Goal: Transaction & Acquisition: Purchase product/service

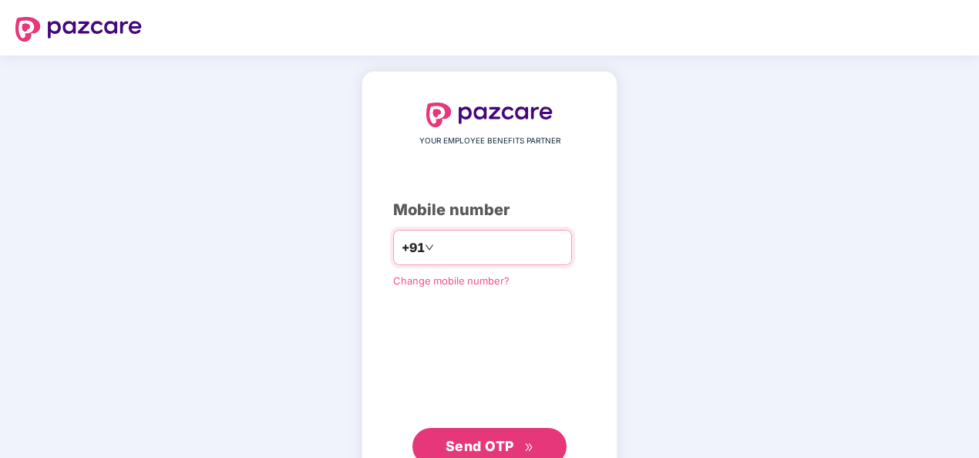
click at [441, 246] on input "number" at bounding box center [500, 247] width 126 height 25
type input "**********"
click at [478, 436] on span "Send OTP" at bounding box center [490, 447] width 89 height 22
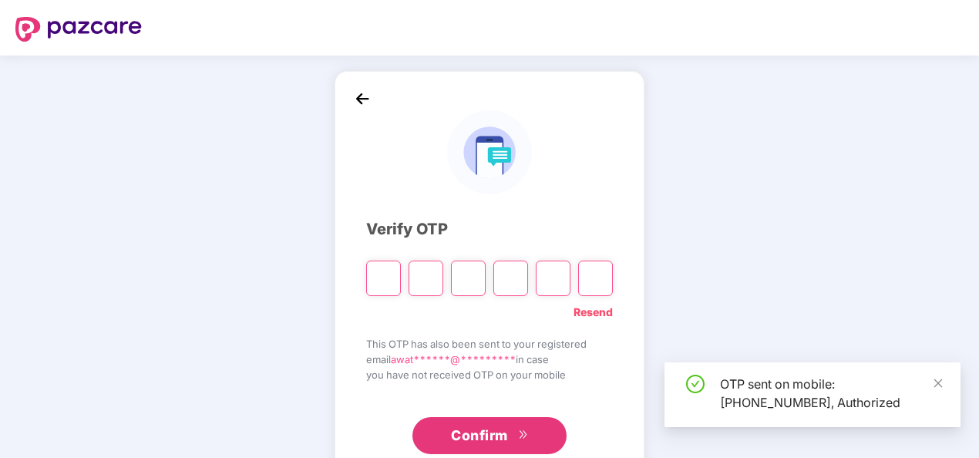
type input "*"
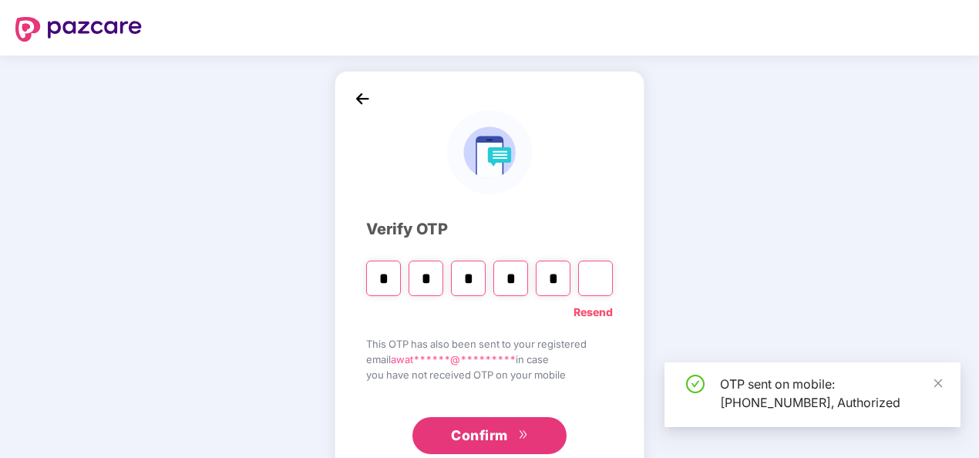
type input "*"
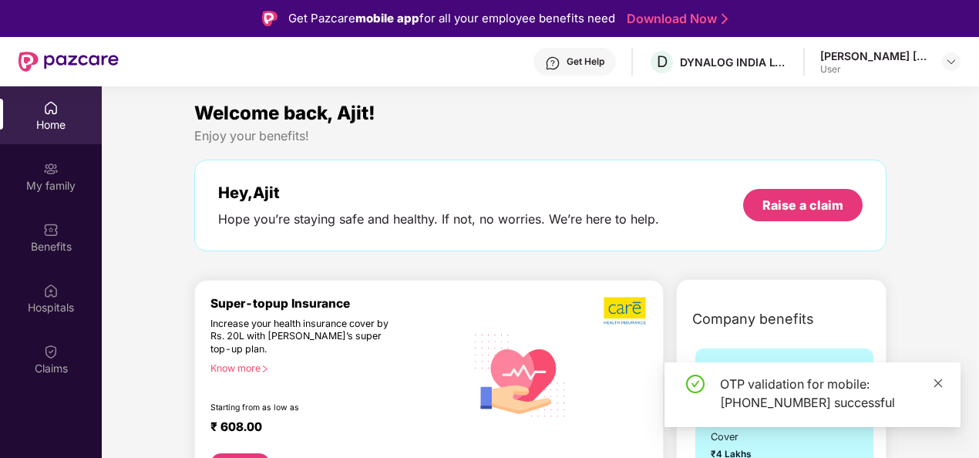
click at [934, 382] on icon "close" at bounding box center [938, 383] width 11 height 11
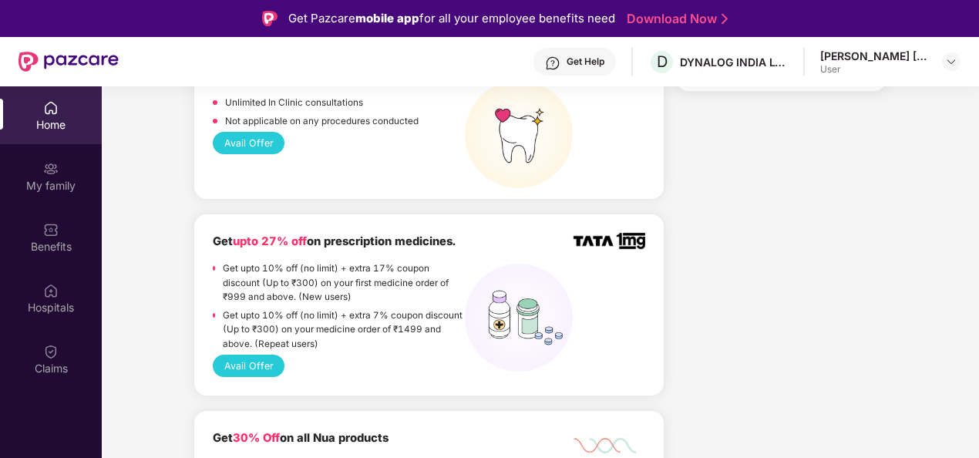
scroll to position [930, 0]
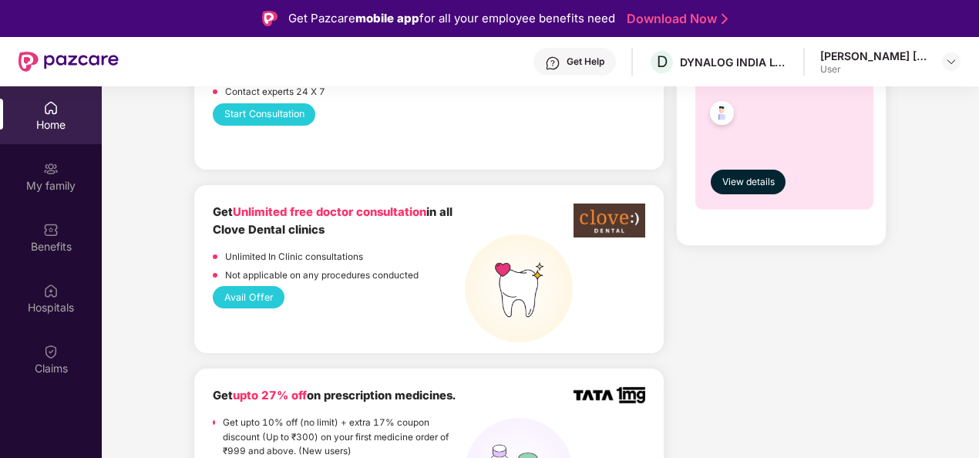
drag, startPoint x: 328, startPoint y: 226, endPoint x: 214, endPoint y: 226, distance: 114.1
click at [214, 226] on div "Get Unlimited free doctor consultation in all Clove Dental clinics" at bounding box center [339, 222] width 252 height 36
copy b "Clove Dental clinics"
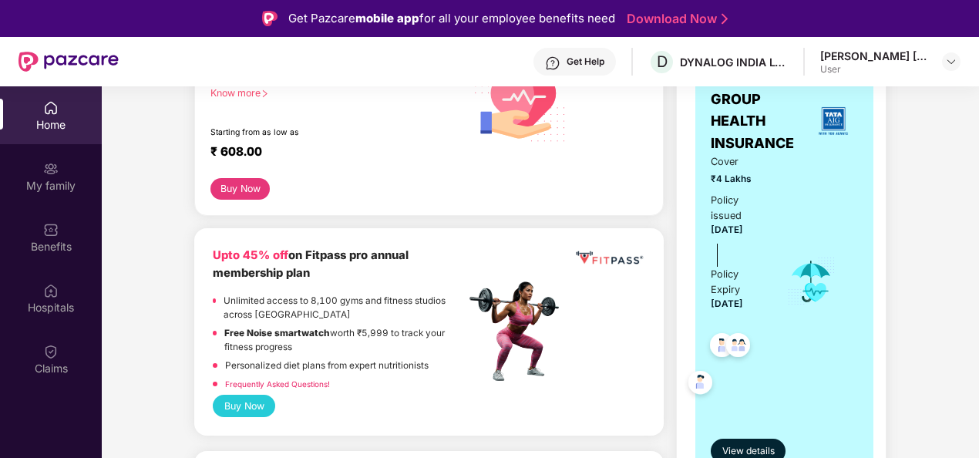
scroll to position [313, 0]
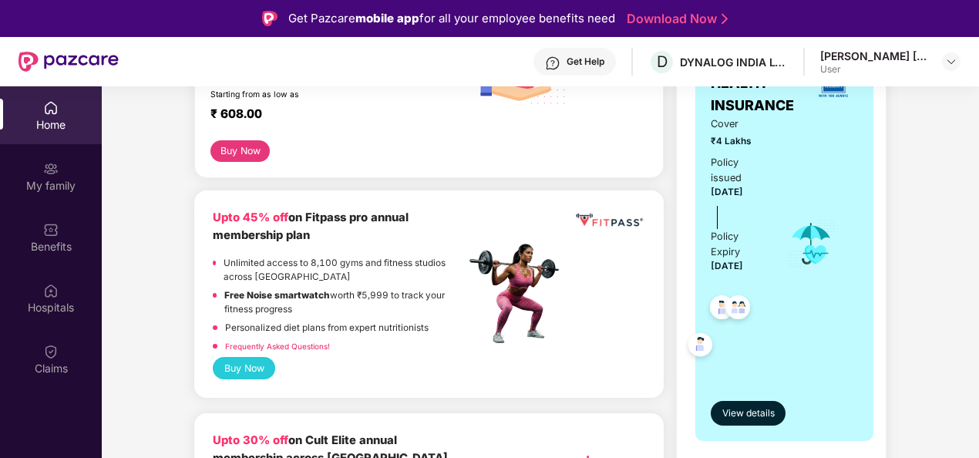
click at [239, 365] on button "Buy Now" at bounding box center [244, 368] width 62 height 22
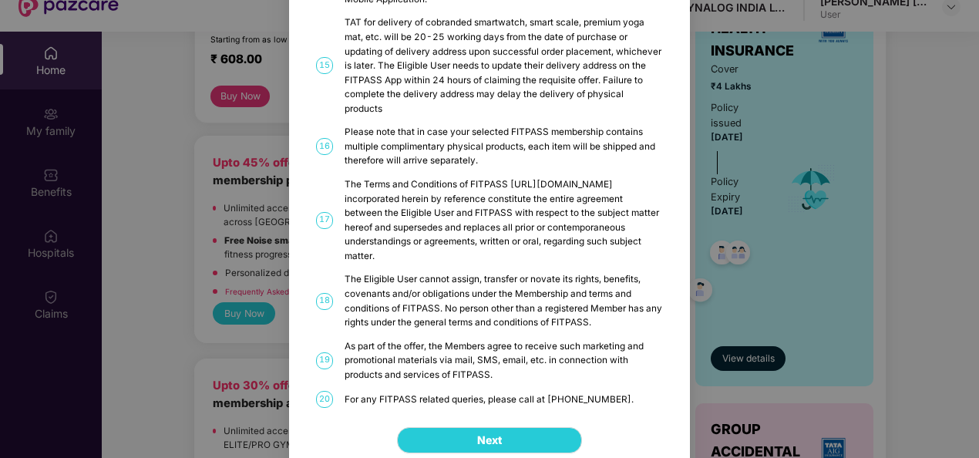
scroll to position [86, 0]
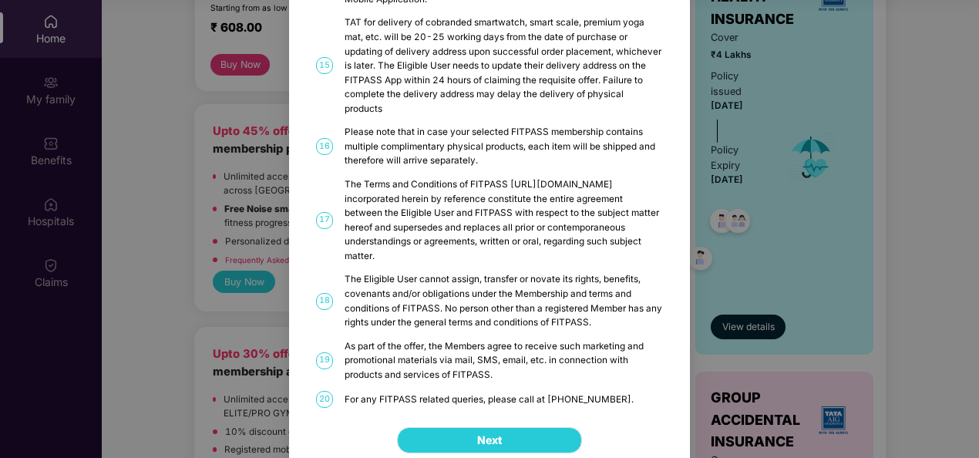
click at [463, 427] on button "Next" at bounding box center [489, 440] width 185 height 26
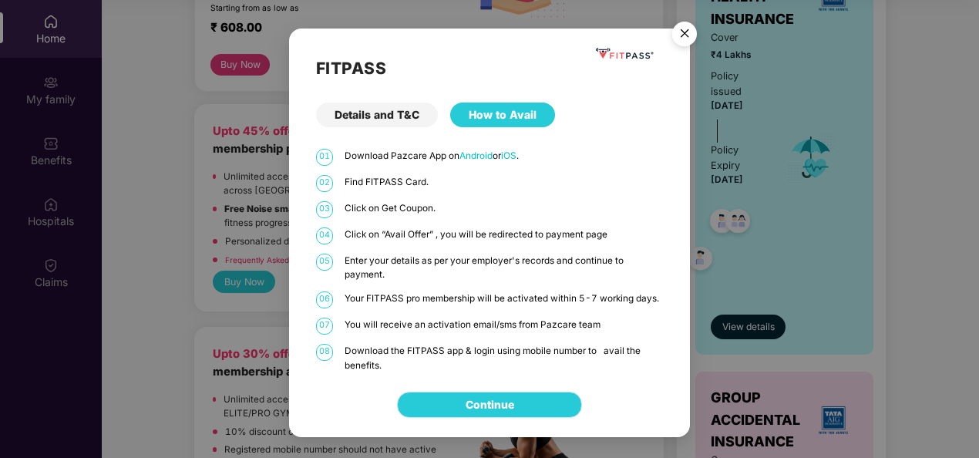
click at [466, 406] on link "Continue" at bounding box center [490, 404] width 49 height 17
click at [680, 35] on img "Close" at bounding box center [684, 36] width 43 height 43
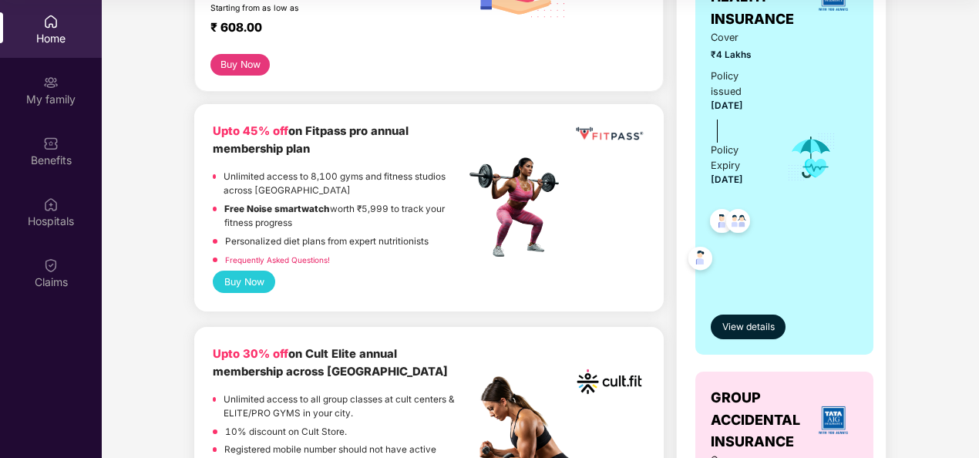
click at [296, 256] on link "Frequently Asked Questions!" at bounding box center [277, 259] width 105 height 9
